Goal: Download file/media

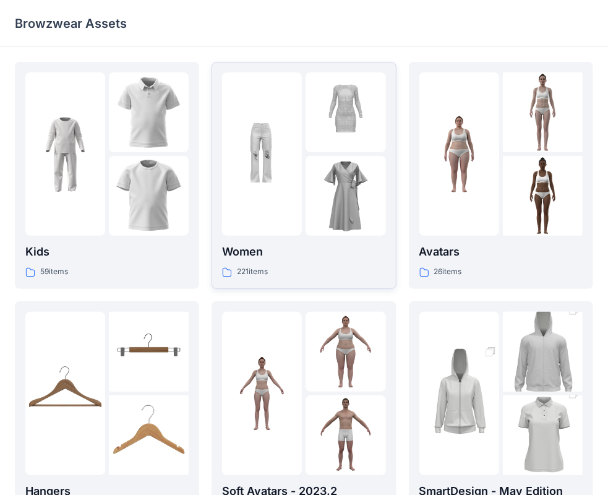
click at [254, 194] on div at bounding box center [262, 153] width 80 height 163
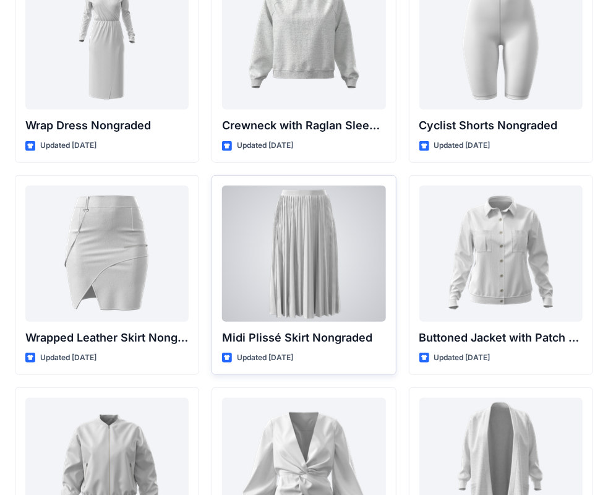
scroll to position [11182, 0]
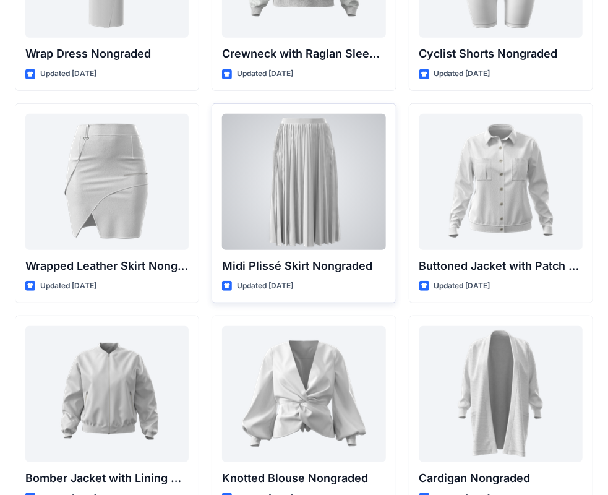
click at [282, 202] on div at bounding box center [303, 182] width 163 height 136
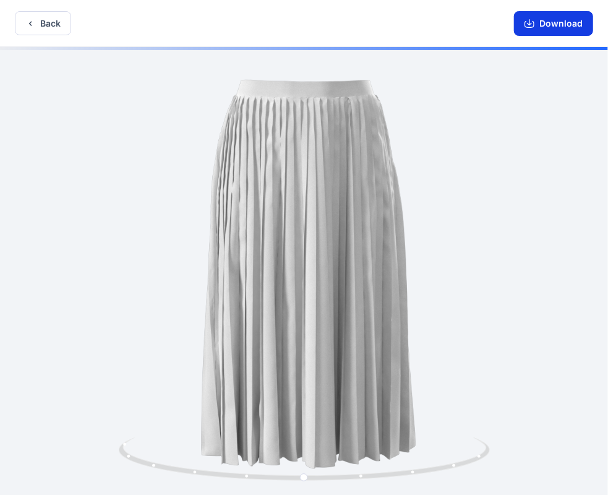
click at [551, 23] on button "Download" at bounding box center [553, 23] width 79 height 25
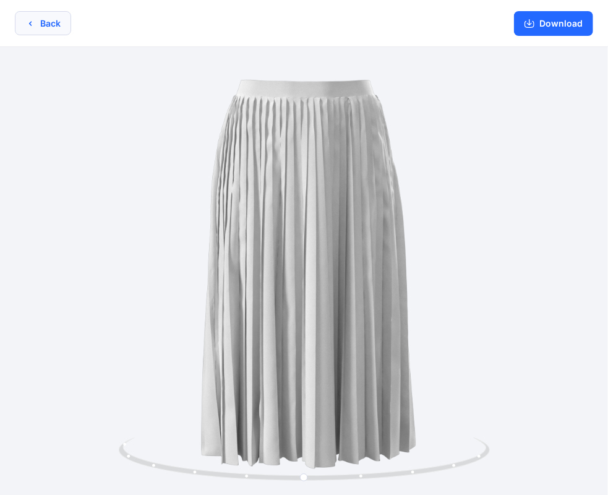
click at [45, 20] on button "Back" at bounding box center [43, 23] width 56 height 24
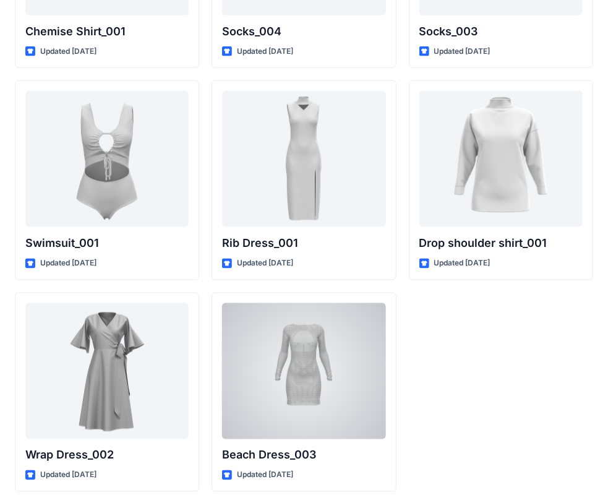
scroll to position [15240, 0]
